Goal: Information Seeking & Learning: Learn about a topic

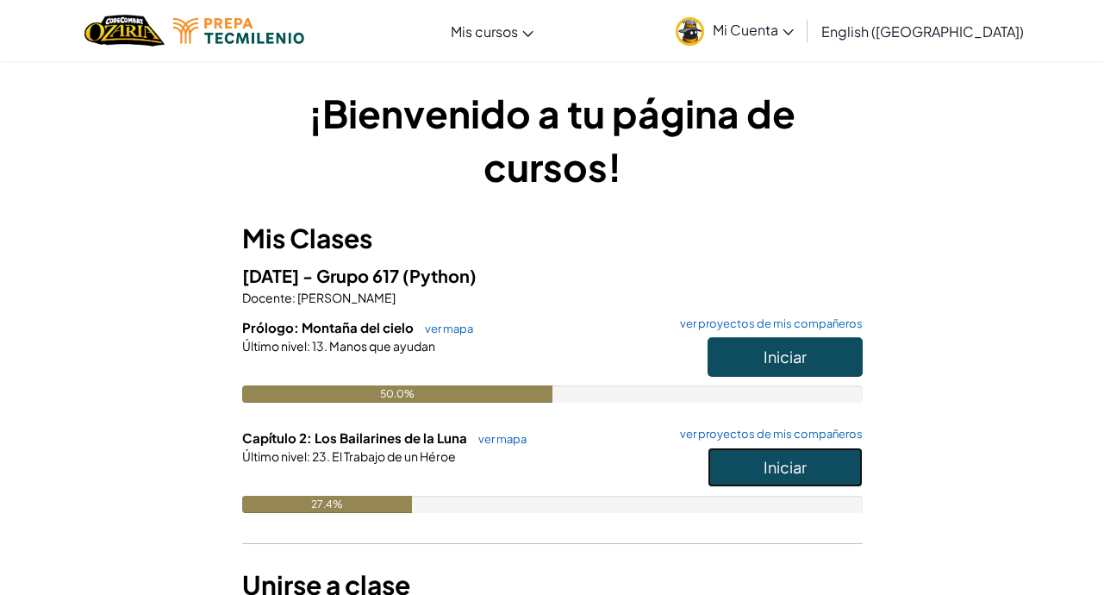
click at [764, 472] on span "Iniciar" at bounding box center [785, 467] width 43 height 20
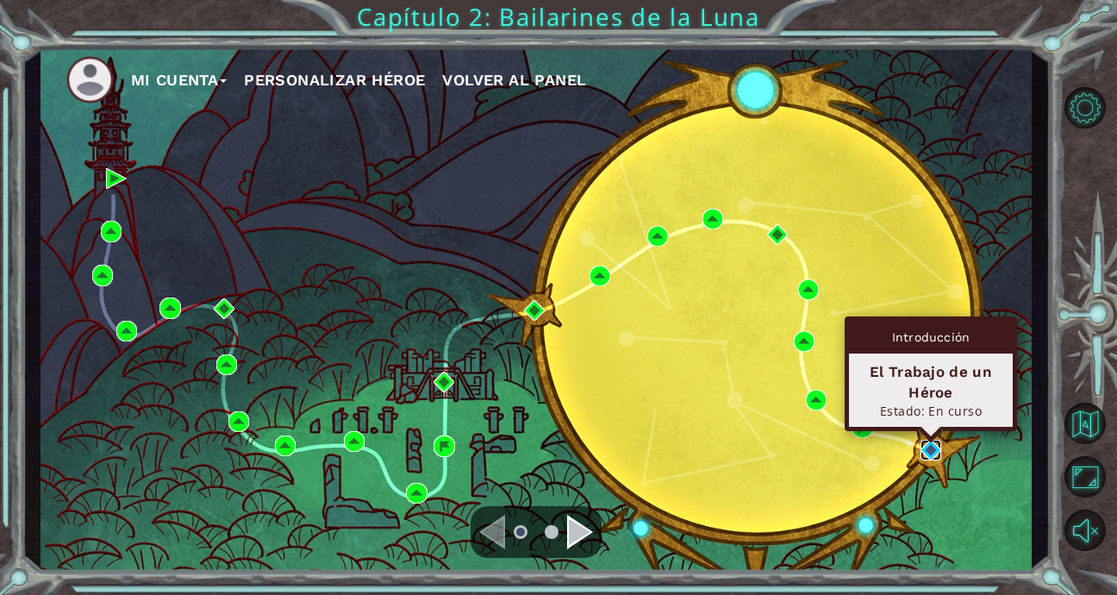
click at [925, 445] on img at bounding box center [931, 450] width 21 height 21
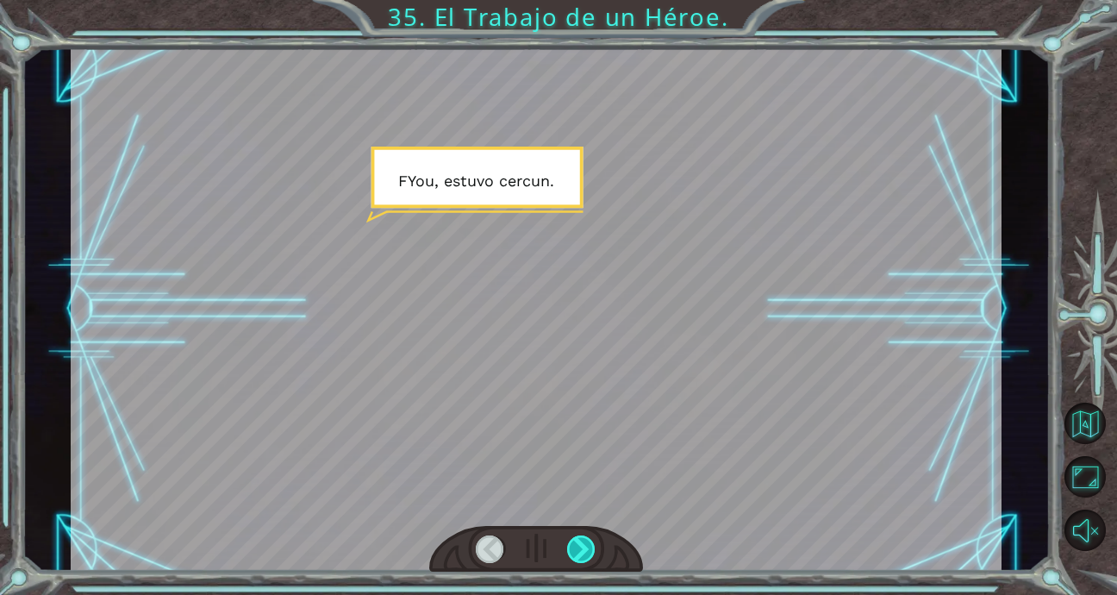
click at [586, 547] on div at bounding box center [581, 549] width 29 height 28
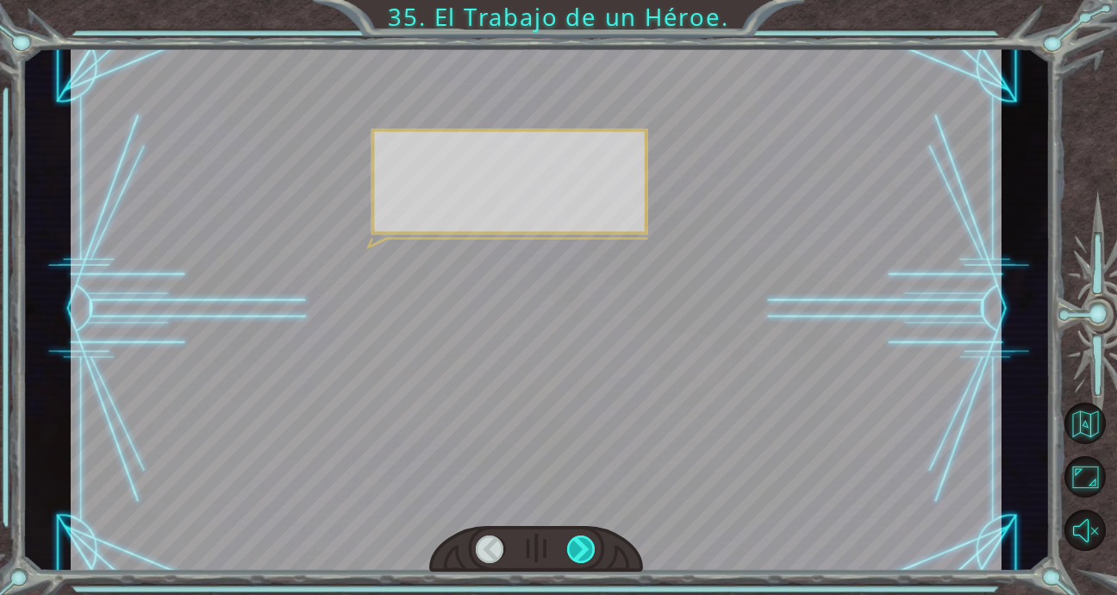
click at [586, 547] on div at bounding box center [581, 549] width 29 height 28
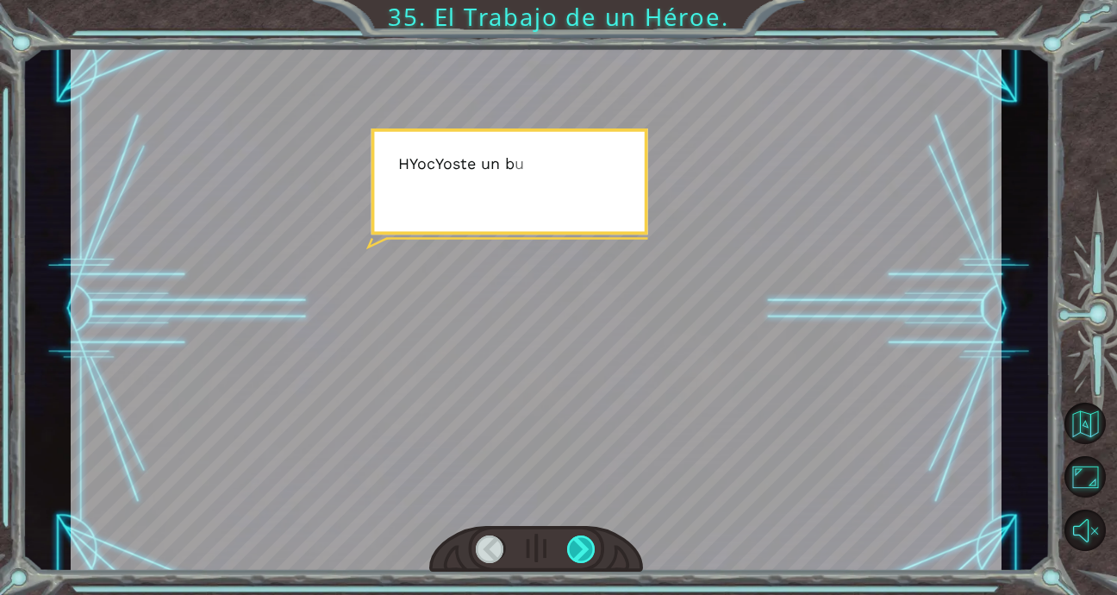
click at [586, 547] on div at bounding box center [581, 549] width 29 height 28
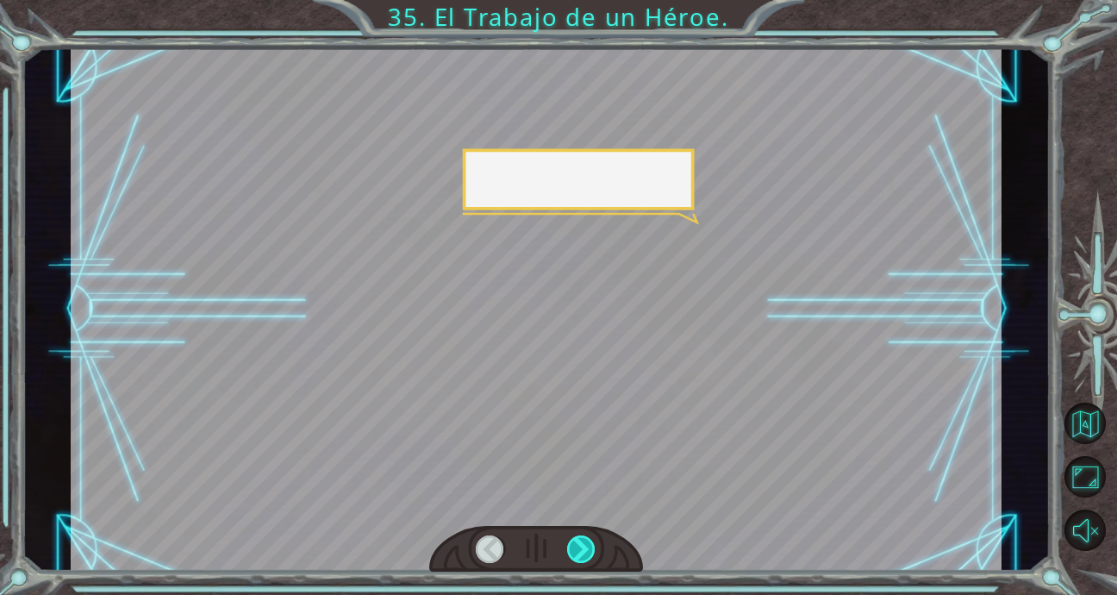
click at [586, 547] on div at bounding box center [581, 549] width 29 height 28
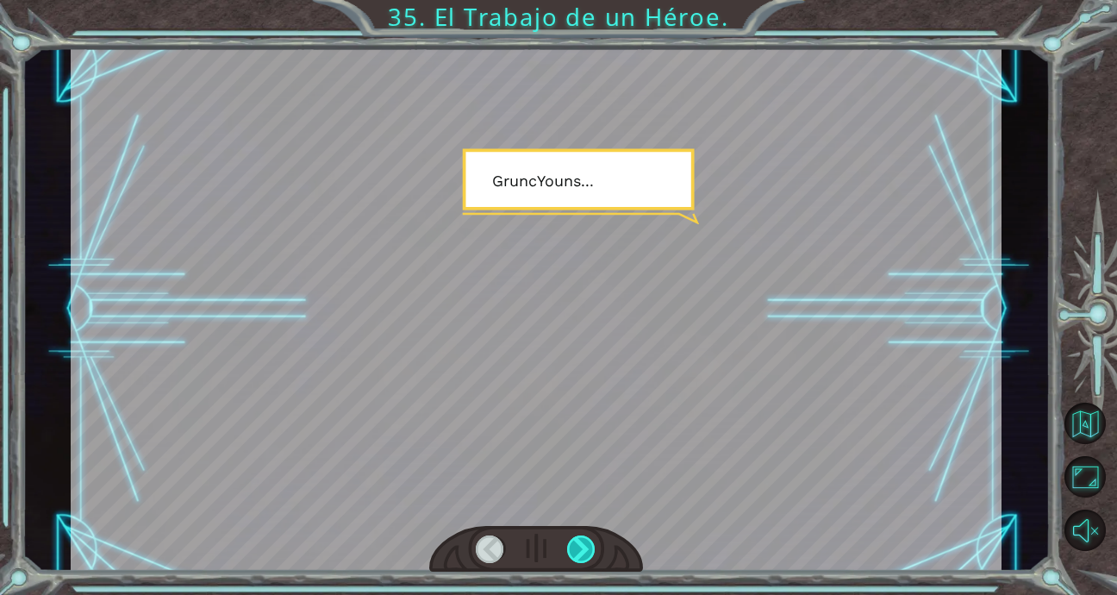
click at [586, 547] on div at bounding box center [581, 549] width 29 height 28
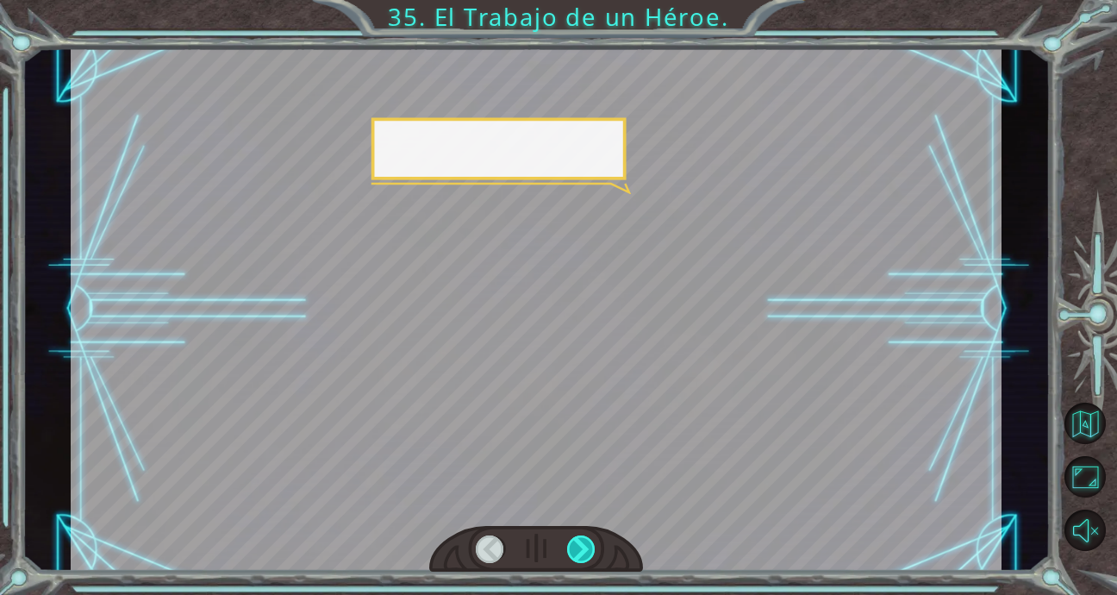
click at [586, 547] on div at bounding box center [581, 549] width 29 height 28
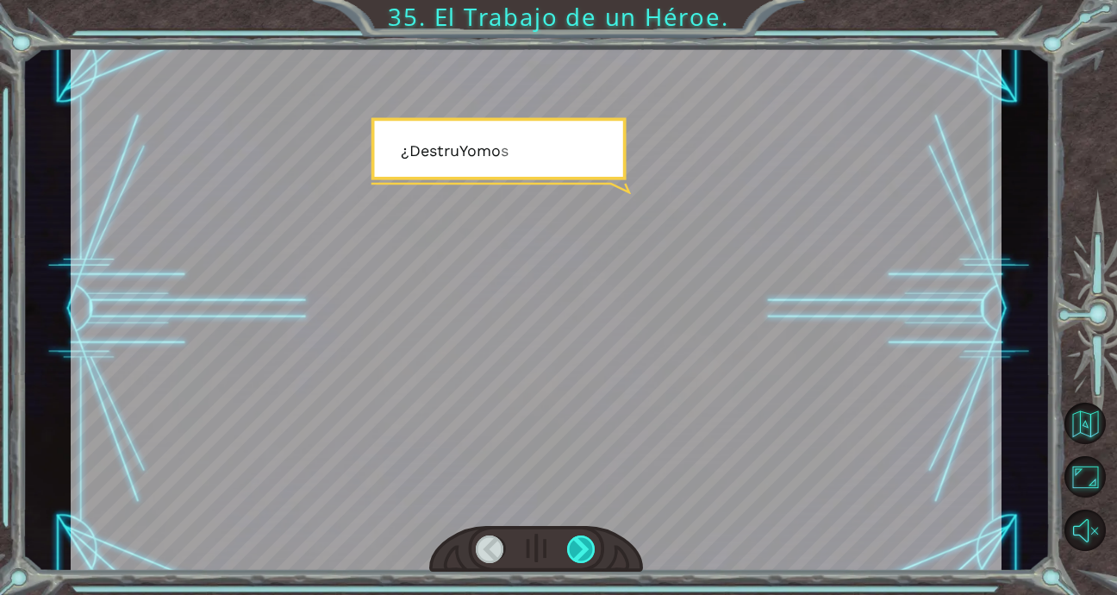
click at [586, 547] on div at bounding box center [581, 549] width 29 height 28
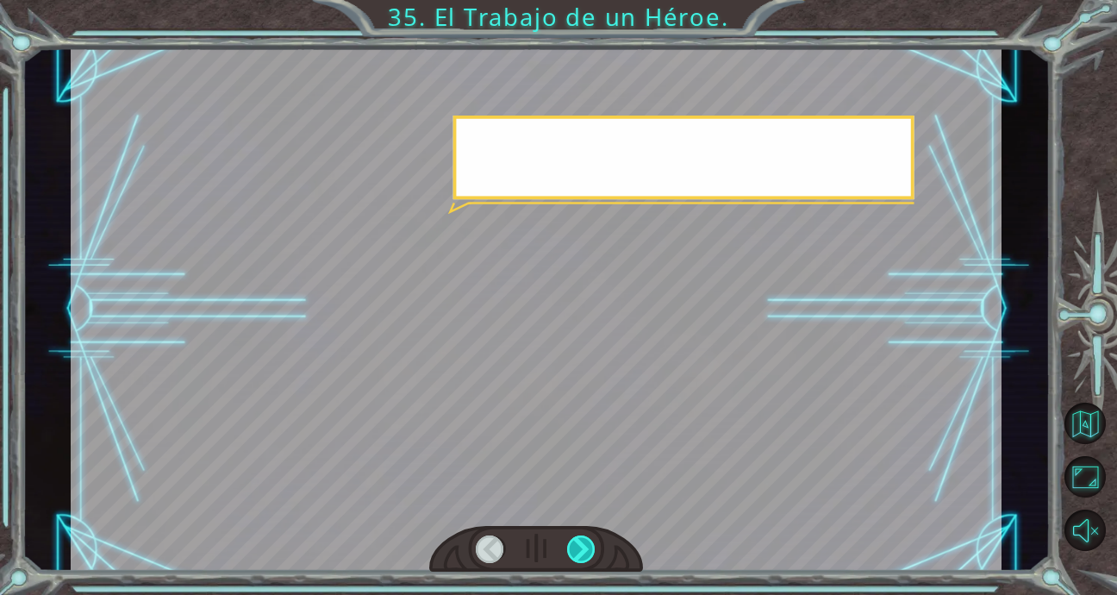
click at [586, 547] on div at bounding box center [581, 549] width 29 height 28
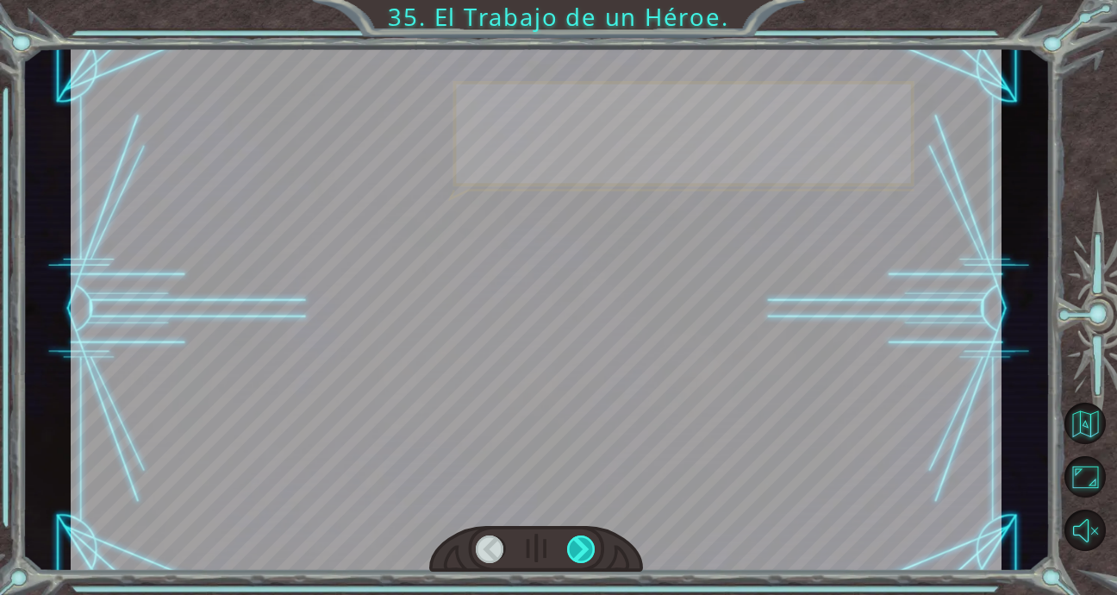
click at [586, 547] on div at bounding box center [581, 549] width 29 height 28
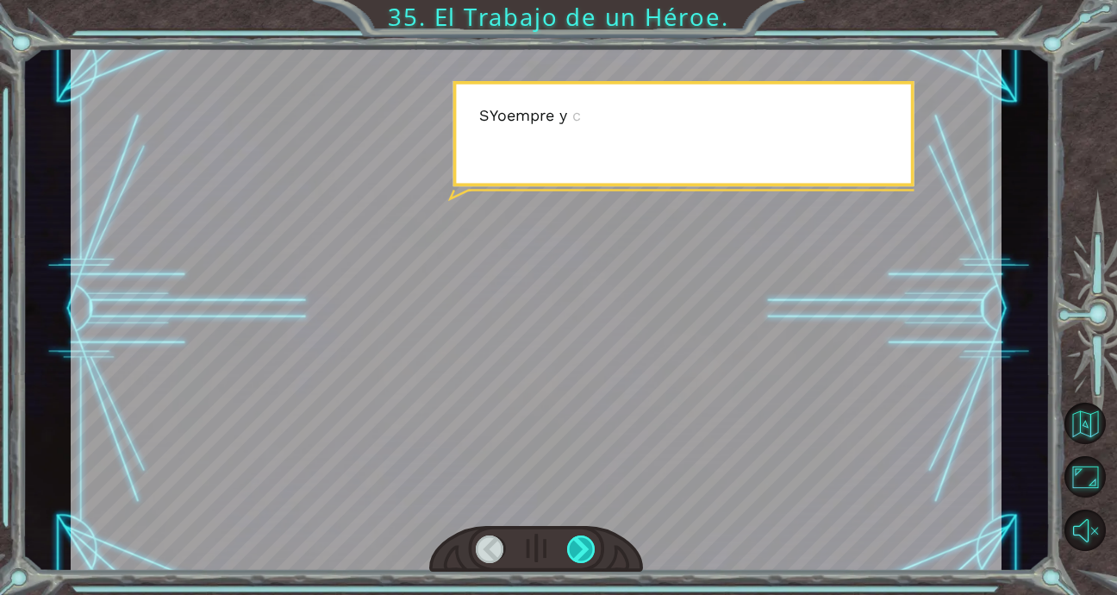
click at [586, 547] on div at bounding box center [581, 549] width 29 height 28
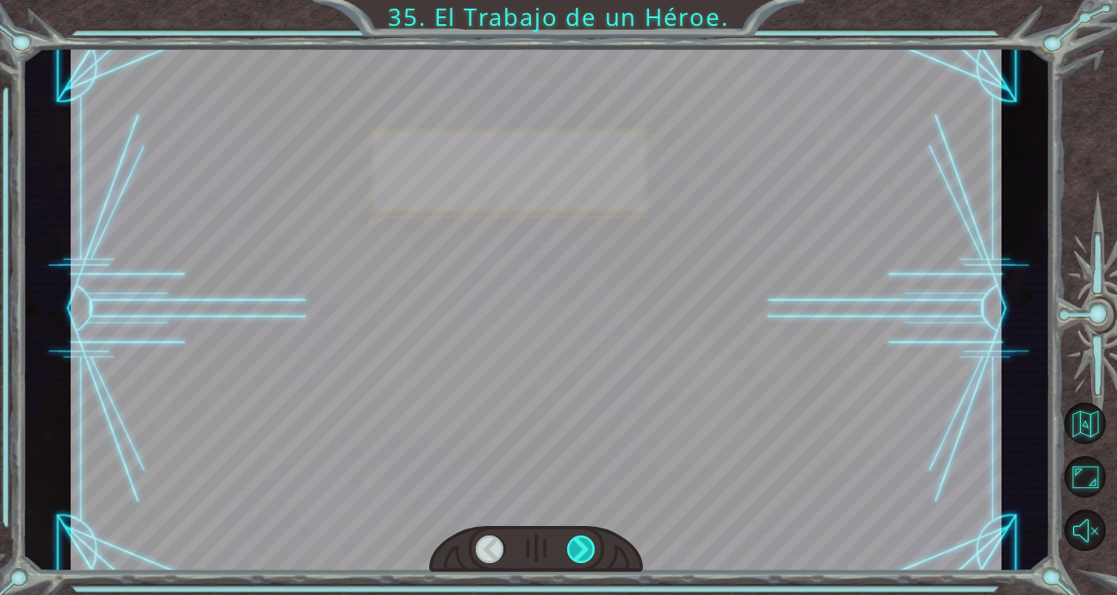
click at [586, 547] on div at bounding box center [581, 549] width 29 height 28
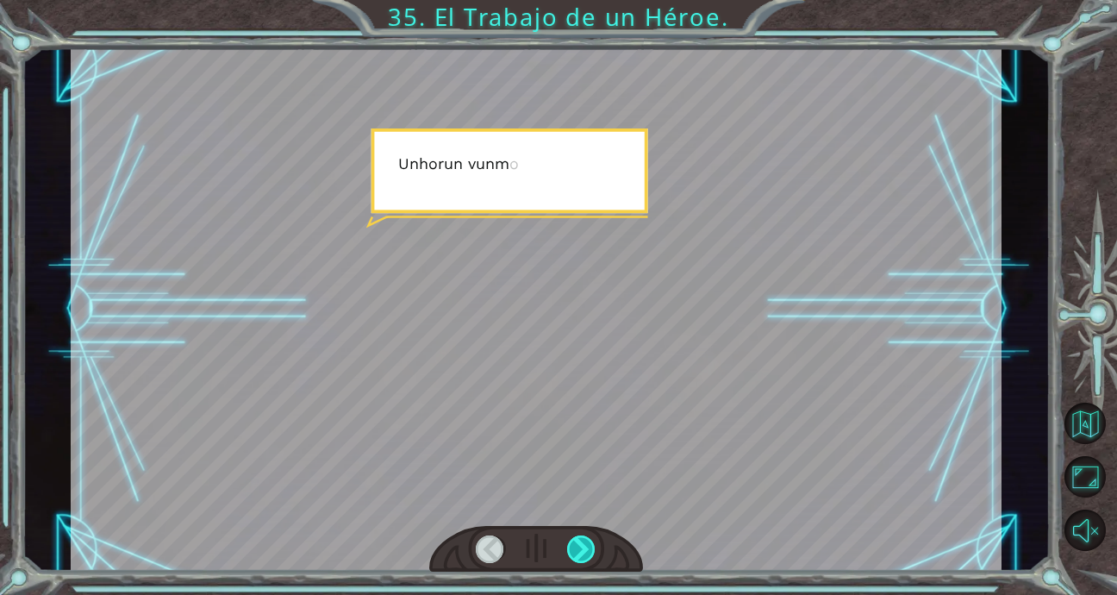
click at [586, 547] on div at bounding box center [581, 549] width 29 height 28
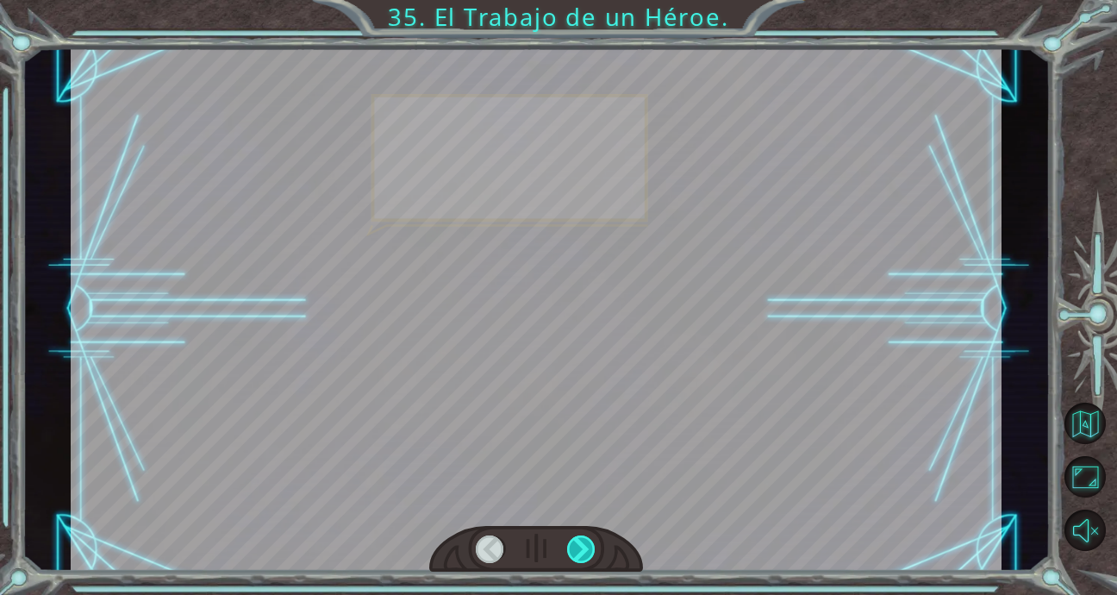
click at [586, 547] on div at bounding box center [581, 549] width 29 height 28
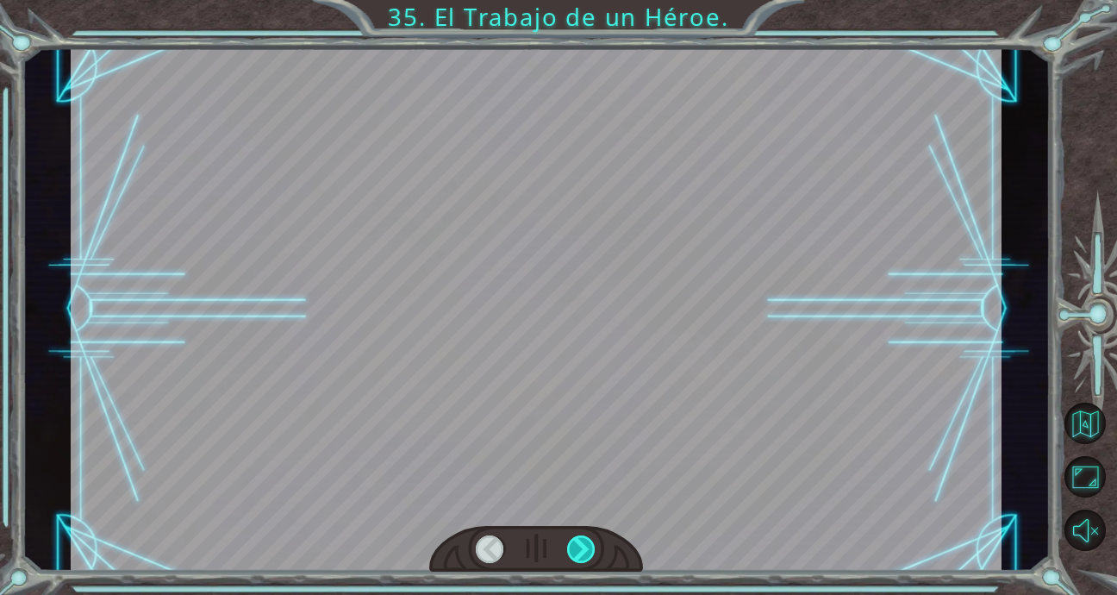
click at [586, 547] on div at bounding box center [581, 549] width 29 height 28
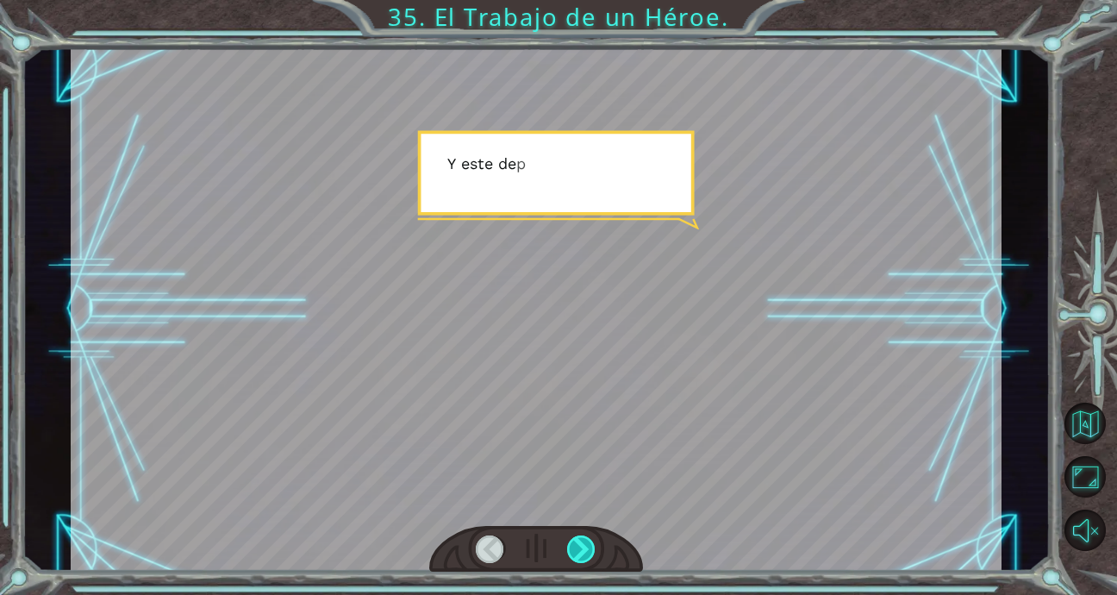
click at [586, 547] on div at bounding box center [581, 549] width 29 height 28
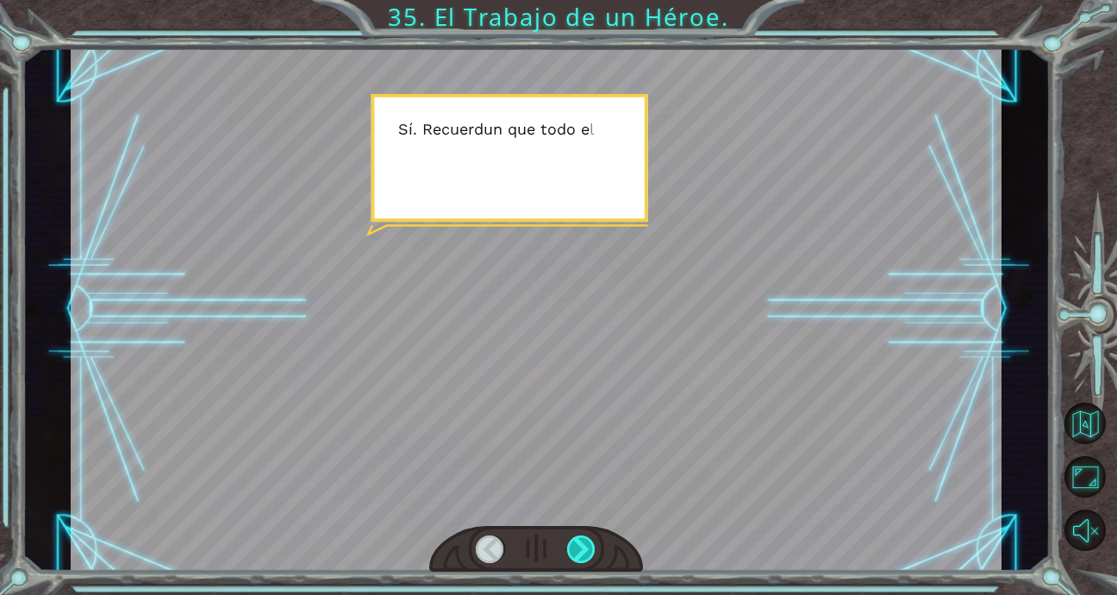
click at [586, 547] on div at bounding box center [581, 549] width 29 height 28
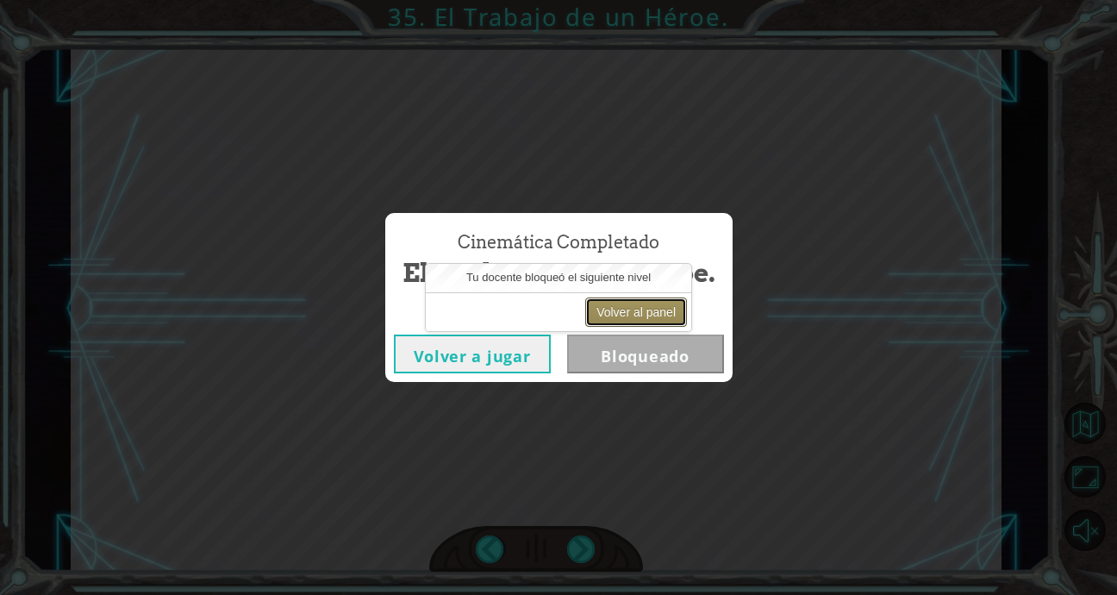
click at [634, 305] on button "Volver al panel" at bounding box center [636, 311] width 102 height 29
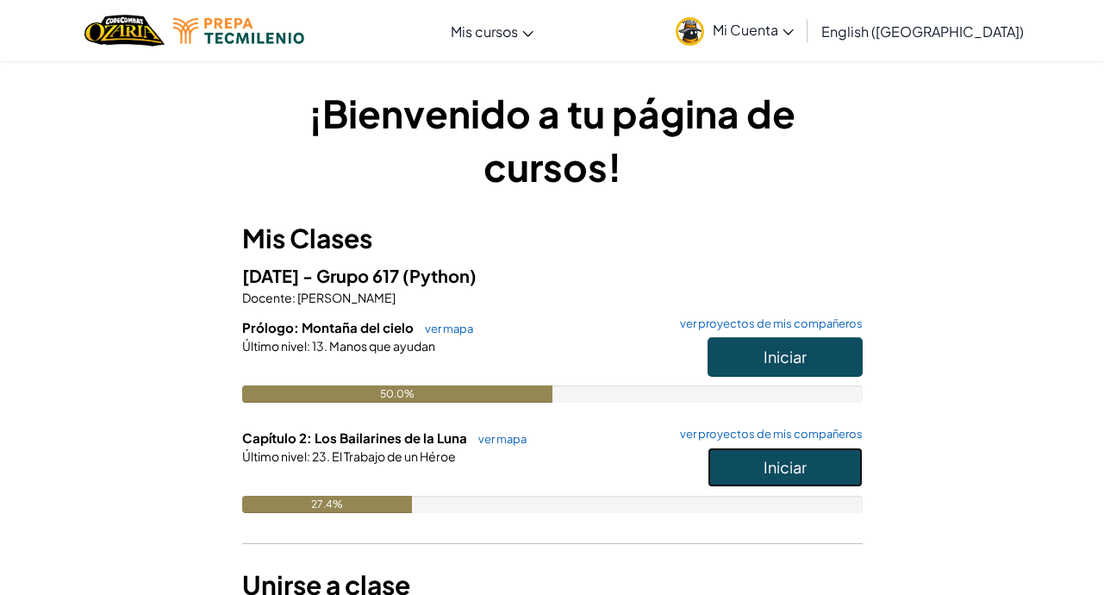
click at [826, 462] on button "Iniciar" at bounding box center [785, 467] width 155 height 40
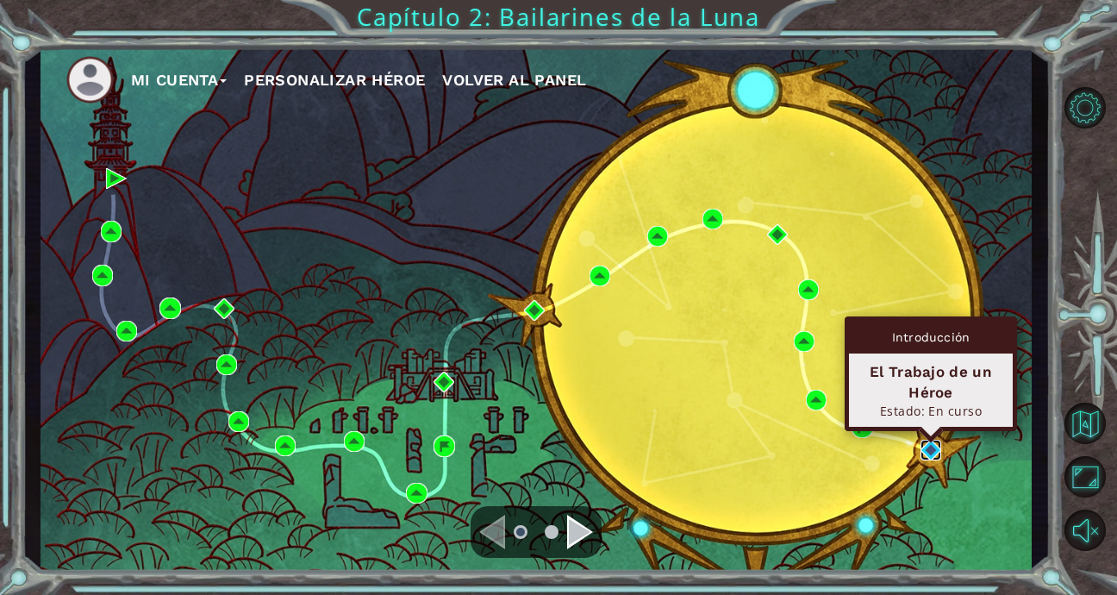
click at [932, 453] on img at bounding box center [931, 450] width 21 height 21
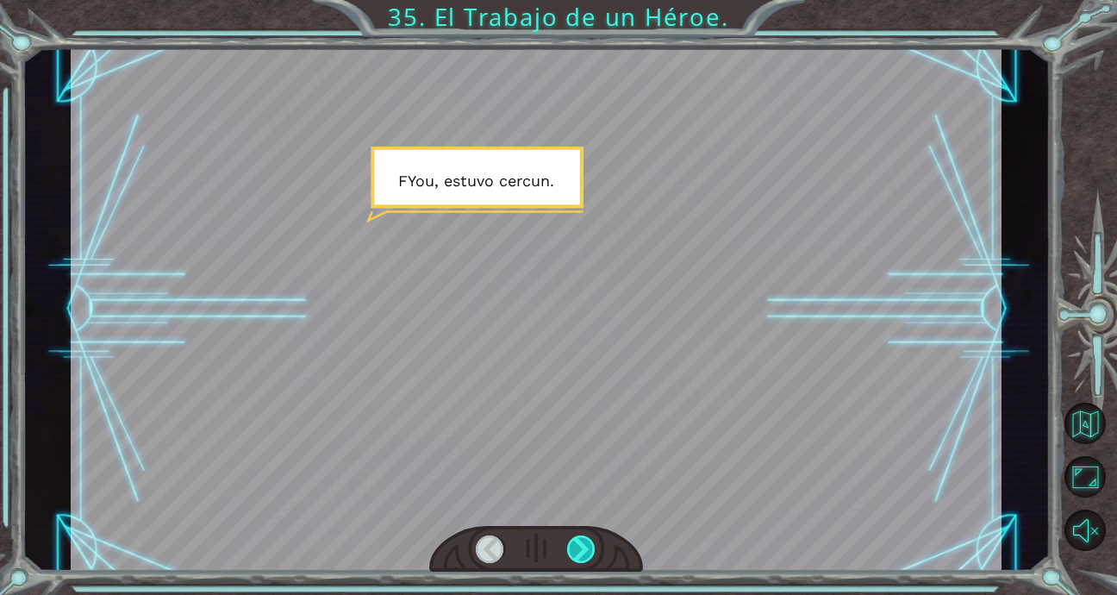
click at [582, 545] on div at bounding box center [581, 549] width 29 height 28
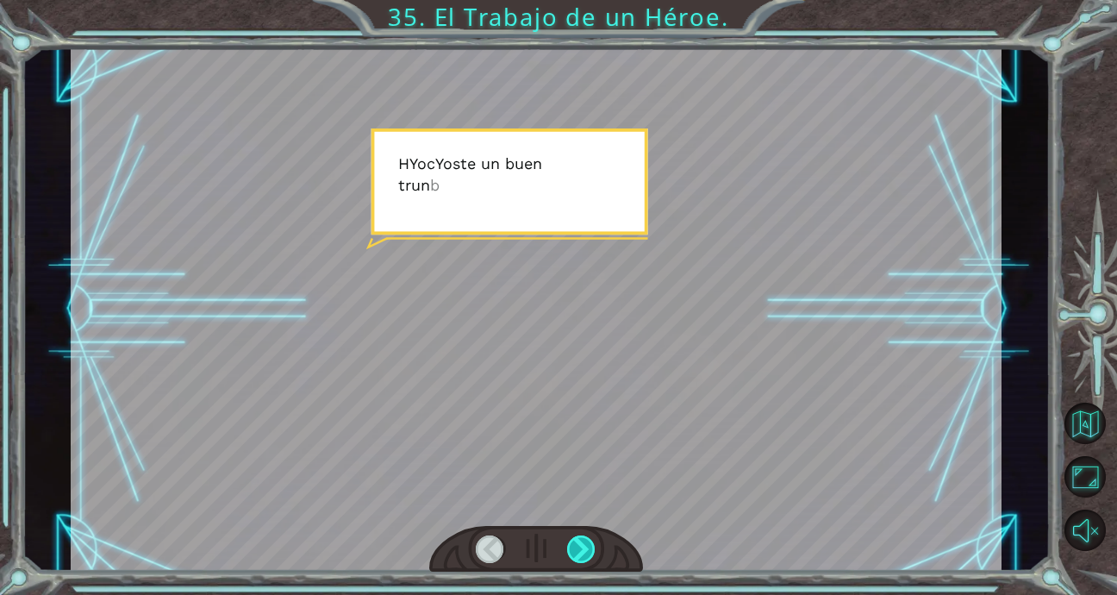
click at [582, 545] on div at bounding box center [581, 549] width 29 height 28
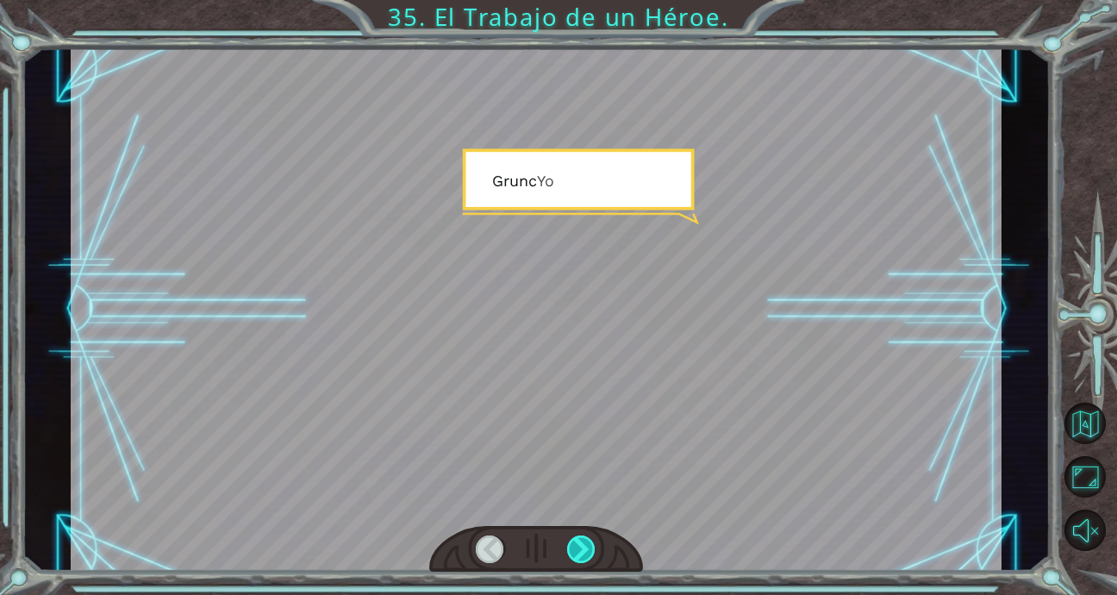
click at [582, 545] on div at bounding box center [581, 549] width 29 height 28
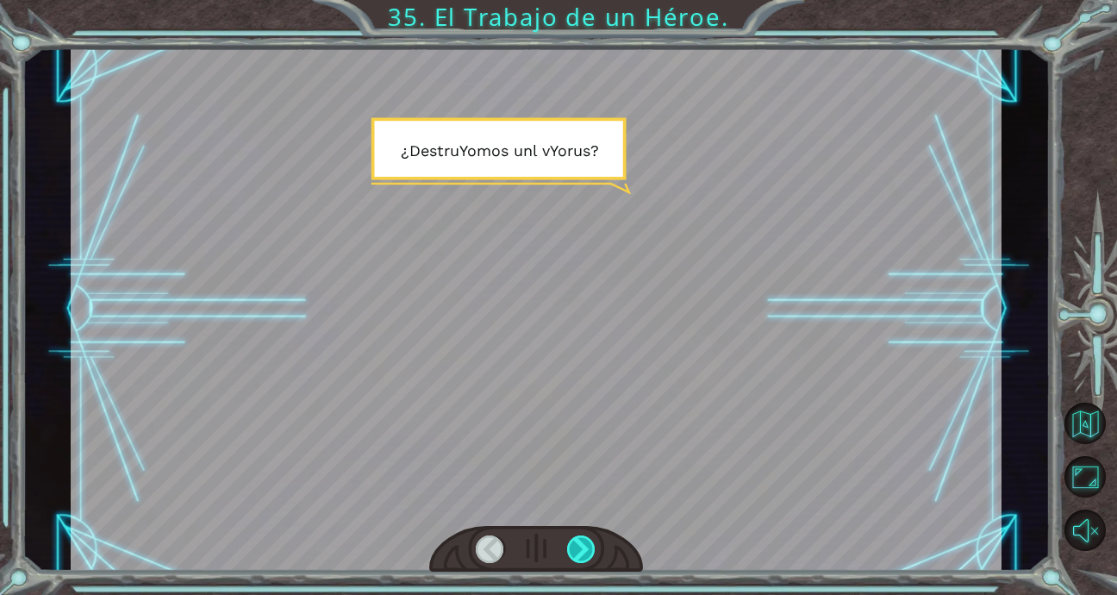
click at [582, 545] on div at bounding box center [581, 549] width 29 height 28
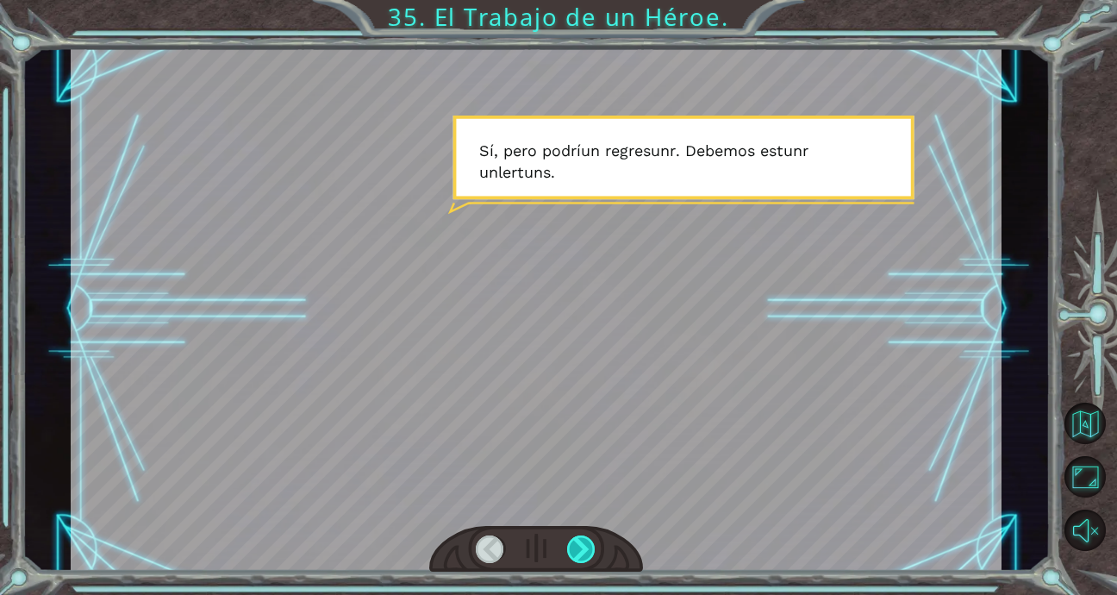
click at [582, 545] on div at bounding box center [581, 549] width 29 height 28
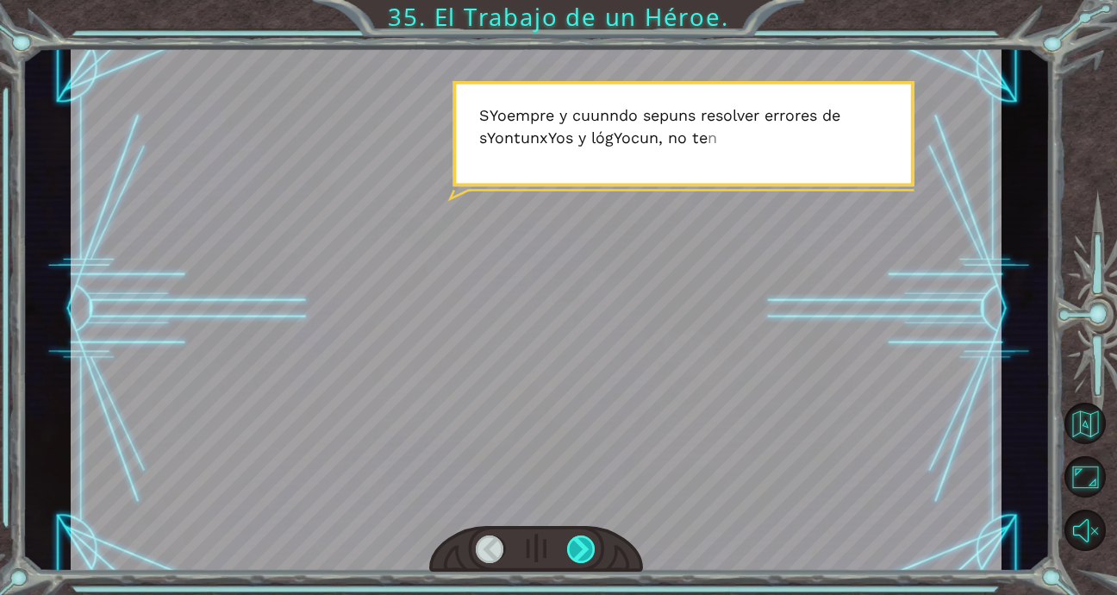
click at [582, 545] on div at bounding box center [581, 549] width 29 height 28
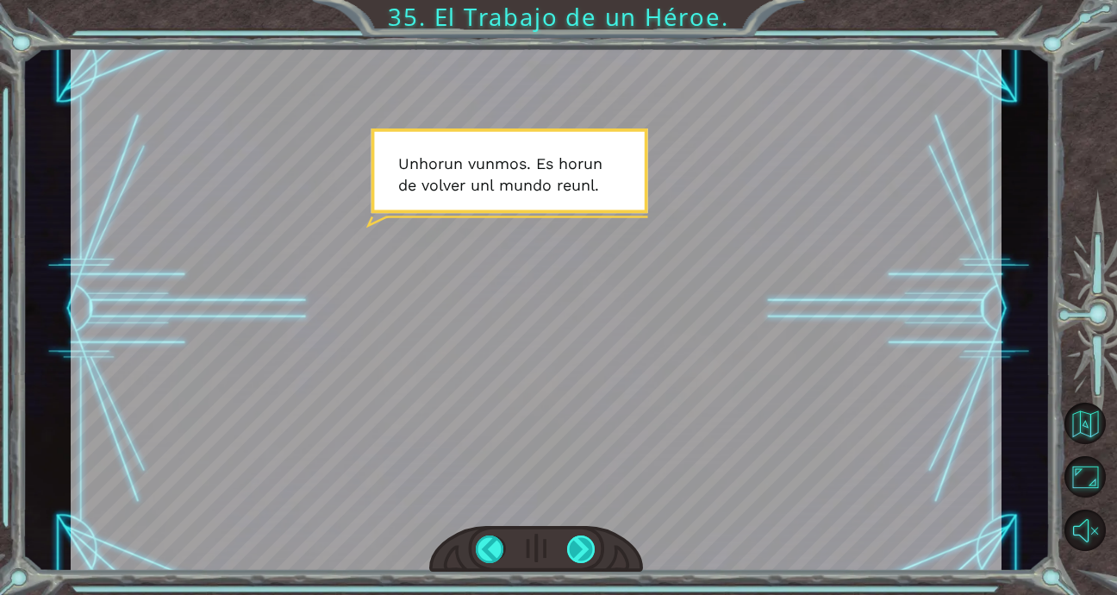
click at [582, 545] on div at bounding box center [581, 549] width 29 height 28
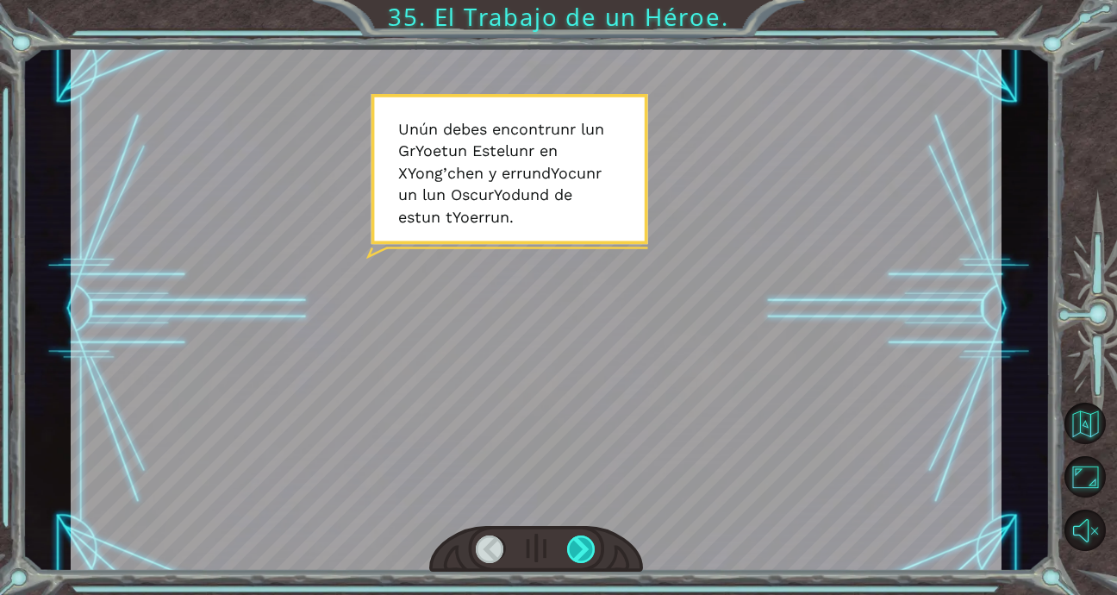
click at [582, 545] on div at bounding box center [581, 549] width 29 height 28
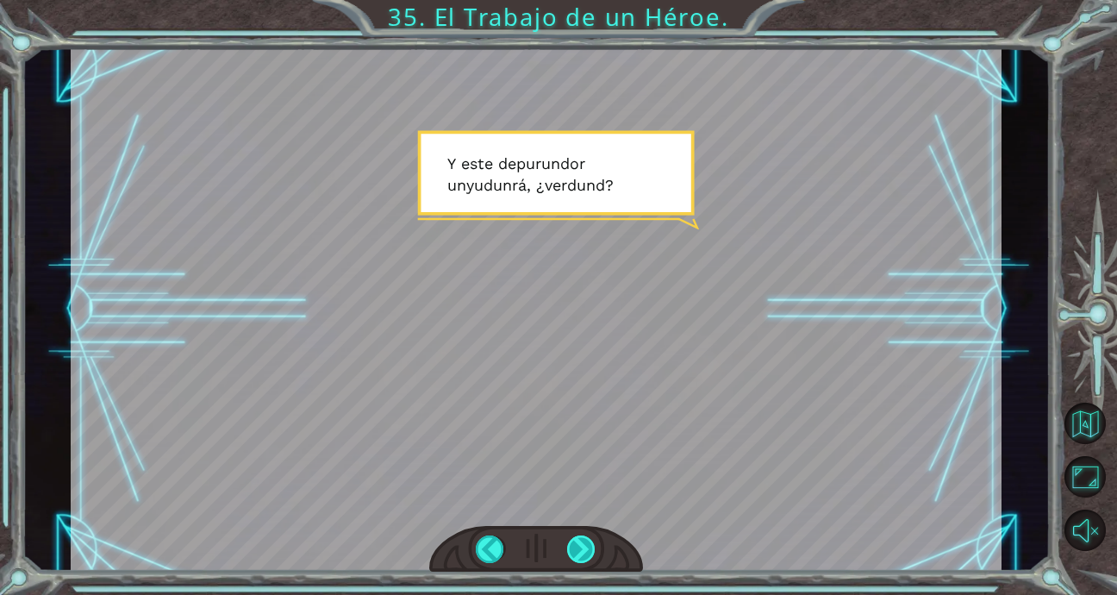
click at [582, 545] on div at bounding box center [581, 549] width 29 height 28
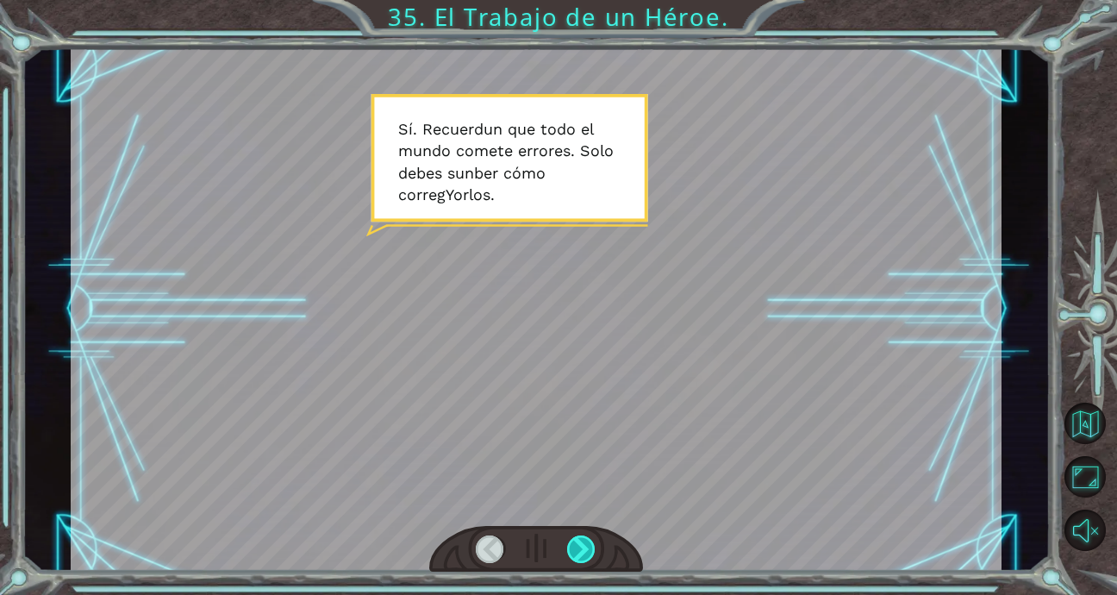
click at [582, 545] on div at bounding box center [581, 549] width 29 height 28
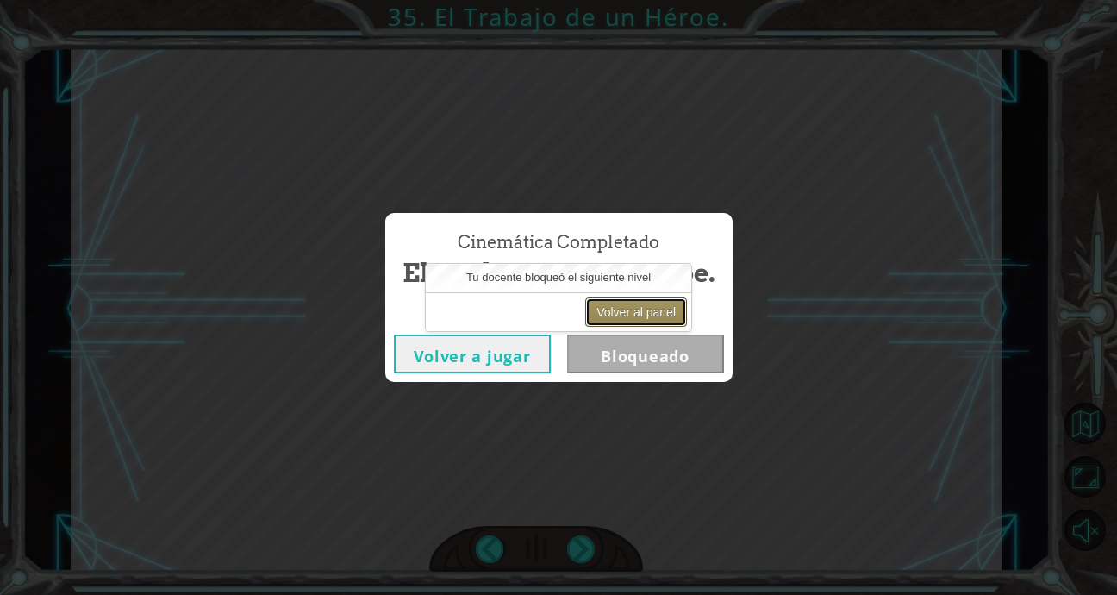
click at [635, 320] on button "Volver al panel" at bounding box center [636, 311] width 102 height 29
